Goal: Task Accomplishment & Management: Complete application form

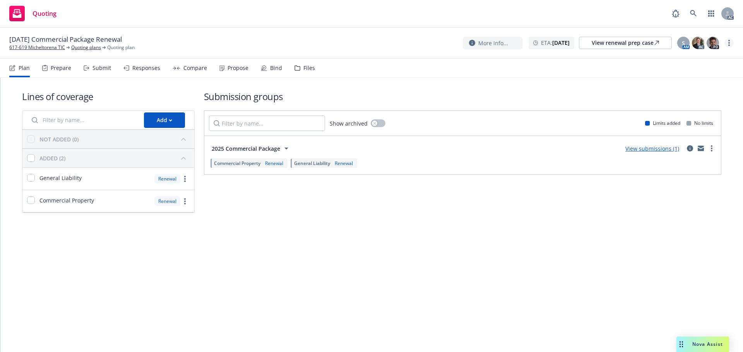
click at [730, 44] on link "more" at bounding box center [728, 42] width 9 height 9
click at [700, 58] on link "Copy logging email" at bounding box center [690, 58] width 86 height 15
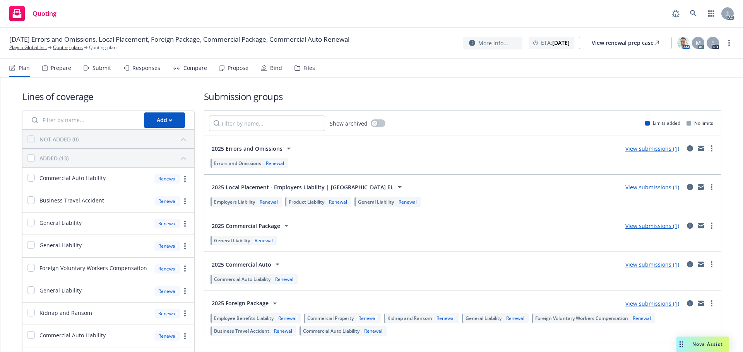
click at [92, 62] on div "Submit" at bounding box center [97, 68] width 27 height 19
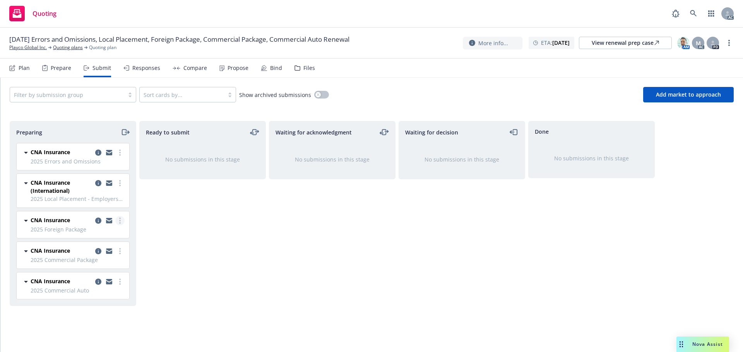
click at [120, 221] on circle "more" at bounding box center [120, 221] width 2 height 2
drag, startPoint x: 107, startPoint y: 251, endPoint x: 104, endPoint y: 216, distance: 35.0
click at [106, 251] on span "Log acknowledgement" at bounding box center [85, 251] width 76 height 7
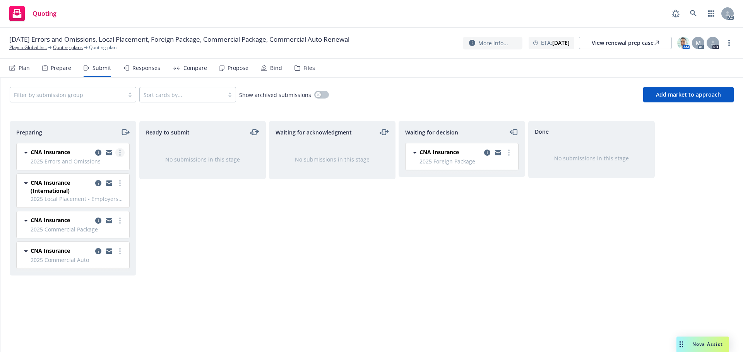
click at [119, 154] on link "more" at bounding box center [119, 152] width 9 height 9
click at [106, 182] on span "Log acknowledgement" at bounding box center [85, 184] width 76 height 7
click at [121, 153] on div "CNA Insurance 2025 Errors and Omissions Sunday, July 20, 2025 at 9:15 AM CNA In…" at bounding box center [71, 209] width 123 height 132
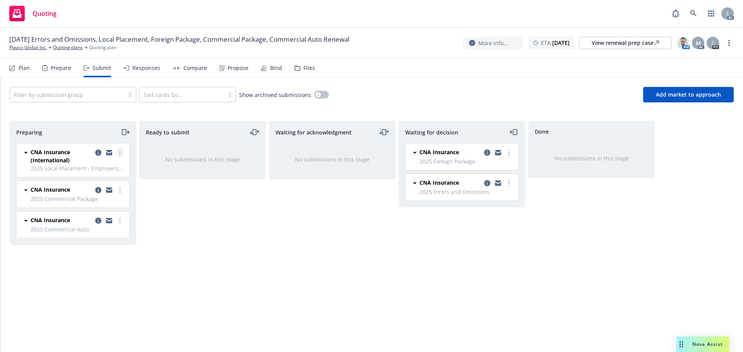
click at [120, 154] on icon "more" at bounding box center [120, 153] width 2 height 6
click at [100, 186] on span "Log acknowledgement" at bounding box center [85, 183] width 76 height 7
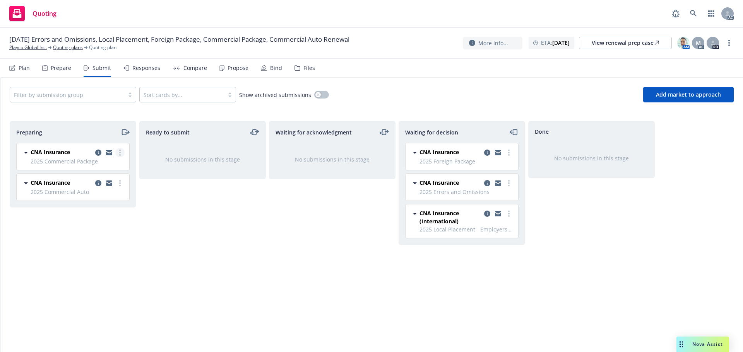
click at [120, 153] on circle "more" at bounding box center [120, 153] width 2 height 2
click at [94, 186] on span "Log acknowledgement" at bounding box center [85, 183] width 76 height 7
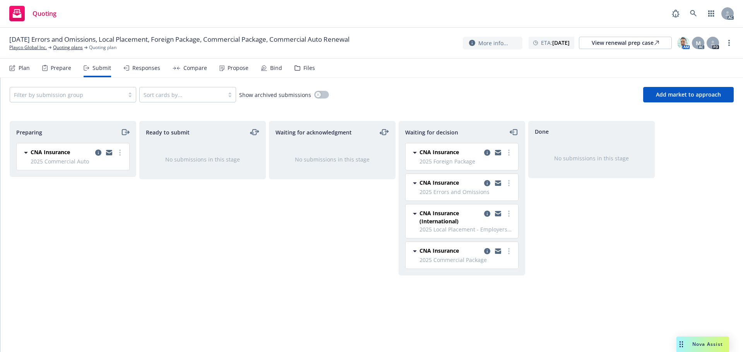
click at [119, 153] on circle "more" at bounding box center [120, 153] width 2 height 2
click at [93, 188] on link "Log acknowledgement" at bounding box center [85, 183] width 77 height 15
